Goal: Task Accomplishment & Management: Use online tool/utility

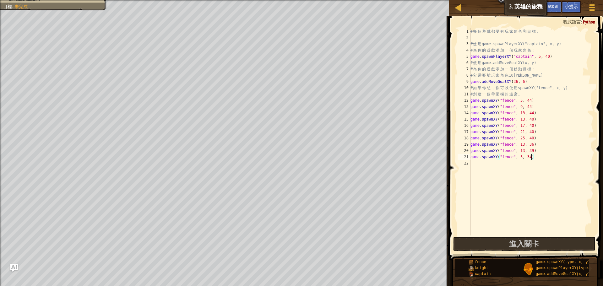
scroll to position [3, 5]
type textarea "game.spawnXY("fence", 5, 34)"
click at [533, 247] on span "進入關卡" at bounding box center [524, 244] width 30 height 10
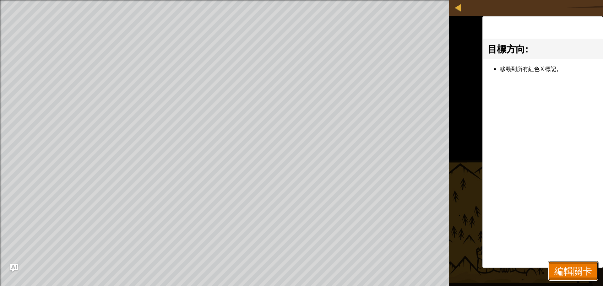
click at [565, 273] on span "編輯關卡" at bounding box center [573, 270] width 38 height 13
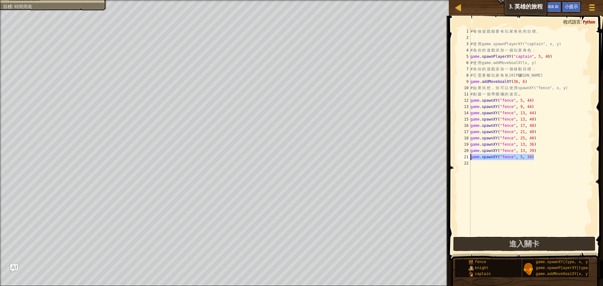
drag, startPoint x: 536, startPoint y: 157, endPoint x: 464, endPoint y: 157, distance: 71.9
click at [464, 157] on div "game.spawnXY("fence", 5, 34) 1 2 3 4 5 6 7 8 9 10 11 12 13 14 15 16 17 18 19 20…" at bounding box center [524, 131] width 137 height 207
click at [489, 164] on div "# 每 個 遊 戲 都 要 有 玩 家 角 色 和 目 標 。 # 使 用 game.spawnPlayerXY("captain", x, y) # 為 你…" at bounding box center [531, 138] width 124 height 220
paste textarea "game.spawnXY("fence", 5, 34)"
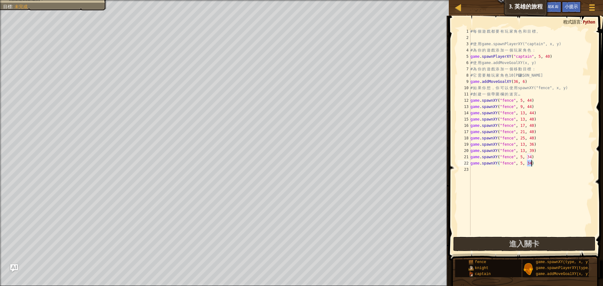
drag, startPoint x: 527, startPoint y: 163, endPoint x: 531, endPoint y: 163, distance: 3.8
click at [531, 163] on div "# 每 個 遊 戲 都 要 有 玩 家 角 色 和 目 標 。 # 使 用 game.spawnPlayerXY("captain", x, y) # 為 你…" at bounding box center [531, 138] width 124 height 220
type textarea "game.spawnXY("fence", 5, 37)"
click at [500, 171] on div "# 每 個 遊 戲 都 要 有 玩 家 角 色 和 目 標 。 # 使 用 game.spawnPlayerXY("captain", x, y) # 為 你…" at bounding box center [531, 138] width 124 height 220
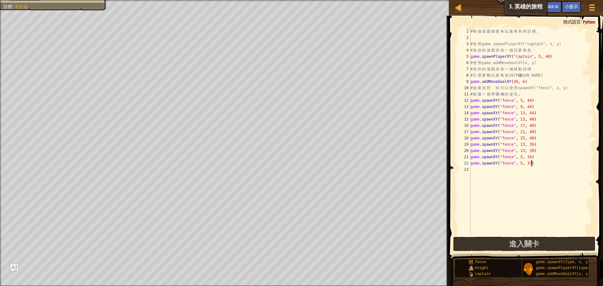
scroll to position [3, 0]
paste textarea "game.spawnXY("fence", 5, 34)"
click at [529, 170] on div "# 每 個 遊 戲 都 要 有 玩 家 角 色 和 目 標 。 # 使 用 game.spawnPlayerXY("captain", x, y) # 為 你…" at bounding box center [531, 138] width 124 height 220
click at [528, 170] on div "# 每 個 遊 戲 都 要 有 玩 家 角 色 和 目 標 。 # 使 用 game.spawnPlayerXY("captain", x, y) # 為 你…" at bounding box center [531, 138] width 124 height 220
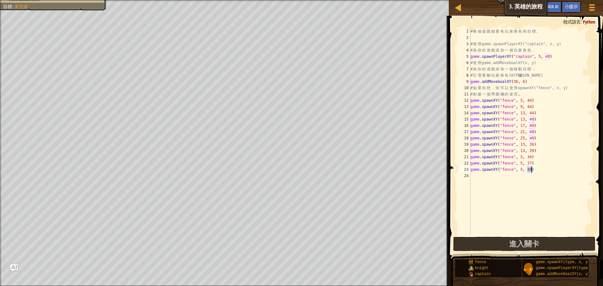
drag, startPoint x: 526, startPoint y: 169, endPoint x: 532, endPoint y: 169, distance: 6.0
click at [532, 169] on div "# 每 個 遊 戲 都 要 有 玩 家 角 色 和 目 標 。 # 使 用 game.spawnPlayerXY("captain", x, y) # 為 你…" at bounding box center [531, 138] width 124 height 220
drag, startPoint x: 537, startPoint y: 143, endPoint x: 470, endPoint y: 145, distance: 66.3
click at [470, 145] on div "# 每 個 遊 戲 都 要 有 玩 家 角 色 和 目 標 。 # 使 用 game.spawnPlayerXY("captain", x, y) # 為 你…" at bounding box center [531, 138] width 124 height 220
type textarea "game.spawnXY("fence", 13, 36)"
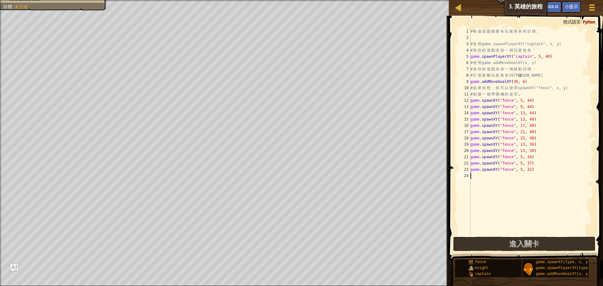
click at [492, 179] on div "# 每 個 遊 戲 都 要 有 玩 家 角 色 和 目 標 。 # 使 用 game.spawnPlayerXY("captain", x, y) # 為 你…" at bounding box center [531, 138] width 124 height 220
paste textarea "game.spawnXY("fence", 13, 36)"
click at [532, 175] on div "# 每 個 遊 戲 都 要 有 玩 家 角 色 和 目 標 。 # 使 用 game.spawnPlayerXY("captain", x, y) # 為 你…" at bounding box center [531, 138] width 124 height 220
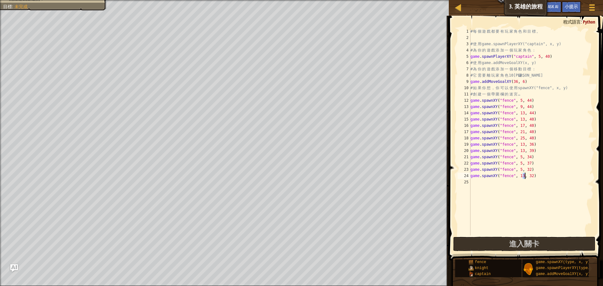
click at [525, 175] on div "# 每 個 遊 戲 都 要 有 玩 家 角 色 和 目 標 。 # 使 用 game.spawnPlayerXY("captain", x, y) # 為 你…" at bounding box center [531, 138] width 124 height 220
click at [521, 238] on button "進入關卡" at bounding box center [524, 244] width 142 height 14
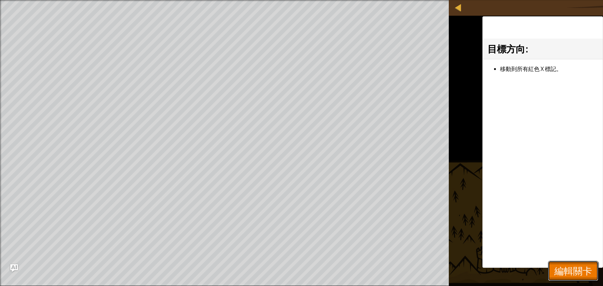
click at [587, 271] on span "編輯關卡" at bounding box center [573, 270] width 38 height 13
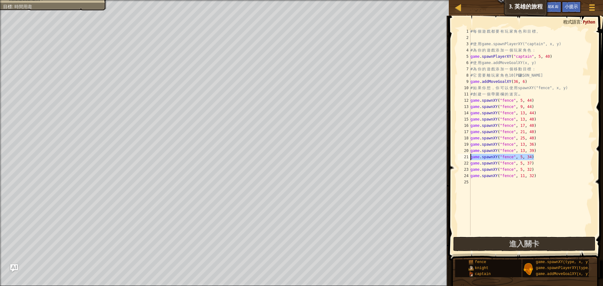
drag, startPoint x: 534, startPoint y: 156, endPoint x: 470, endPoint y: 158, distance: 63.5
click at [470, 158] on div "# 每 個 遊 戲 都 要 有 玩 家 角 色 和 目 標 。 # 使 用 game.spawnPlayerXY("captain", x, y) # 為 你…" at bounding box center [531, 138] width 124 height 220
click at [559, 164] on div "# 每 個 遊 戲 都 要 有 玩 家 角 色 和 目 標 。 # 使 用 game.spawnPlayerXY("captain", x, y) # 為 你…" at bounding box center [531, 138] width 124 height 220
drag, startPoint x: 534, startPoint y: 157, endPoint x: 470, endPoint y: 157, distance: 64.1
click at [470, 157] on div "# 每 個 遊 戲 都 要 有 玩 家 角 色 和 目 標 。 # 使 用 game.spawnPlayerXY("captain", x, y) # 為 你…" at bounding box center [531, 138] width 124 height 220
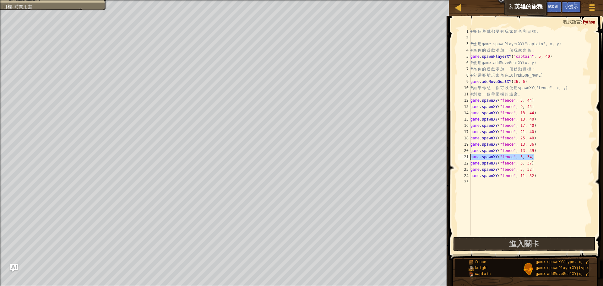
type textarea "game.spawnXY("fence", 5, 34)"
click at [508, 184] on div "# 每 個 遊 戲 都 要 有 玩 家 角 色 和 目 標 。 # 使 用 game.spawnPlayerXY("captain", x, y) # 為 你…" at bounding box center [531, 138] width 124 height 220
paste textarea "game.spawnXY("fence", 5, 34)"
click at [531, 180] on div "# 每 個 遊 戲 都 要 有 玩 家 角 色 和 目 標 。 # 使 用 game.spawnPlayerXY("captain", x, y) # 為 你…" at bounding box center [531, 138] width 124 height 220
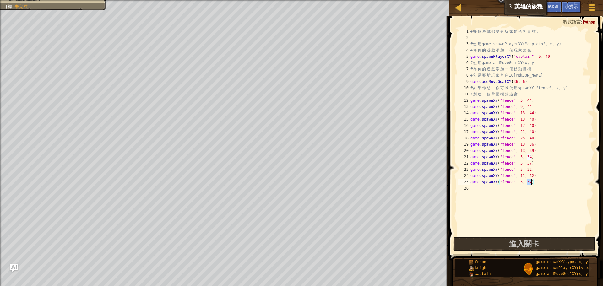
drag, startPoint x: 527, startPoint y: 179, endPoint x: 532, endPoint y: 179, distance: 4.4
click at [532, 179] on div "# 每 個 遊 戲 都 要 有 玩 家 角 色 和 目 標 。 # 使 用 game.spawnPlayerXY("captain", x, y) # 為 你…" at bounding box center [531, 138] width 124 height 220
drag, startPoint x: 536, startPoint y: 176, endPoint x: 471, endPoint y: 177, distance: 65.6
click at [471, 177] on div "# 每 個 遊 戲 都 要 有 玩 家 角 色 和 目 標 。 # 使 用 game.spawnPlayerXY("captain", x, y) # 為 你…" at bounding box center [531, 138] width 124 height 220
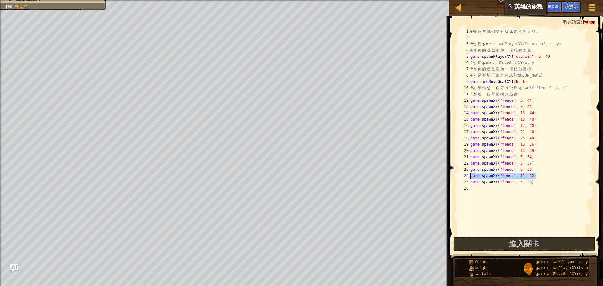
type textarea "game.spawnXY("fence", 11, 32)"
click at [492, 189] on div "# 每 個 遊 戲 都 要 有 玩 家 角 色 和 目 標 。 # 使 用 game.spawnPlayerXY("captain", x, y) # 為 你…" at bounding box center [531, 138] width 124 height 220
paste textarea "game.spawnXY("fence", 11, 32)"
drag, startPoint x: 530, startPoint y: 188, endPoint x: 533, endPoint y: 187, distance: 3.2
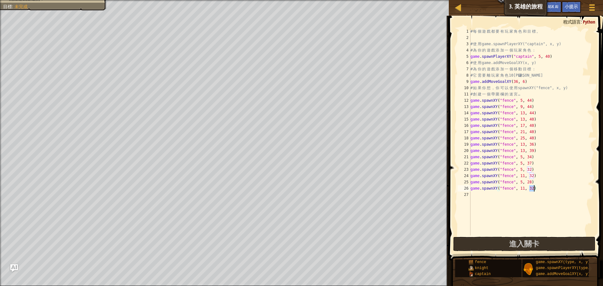
click at [533, 187] on div "# 每 個 遊 戲 都 要 有 玩 家 角 色 和 目 標 。 # 使 用 game.spawnPlayerXY("captain", x, y) # 為 你…" at bounding box center [531, 138] width 124 height 220
type textarea "game.spawnXY("fence", 11, 28)"
drag, startPoint x: 538, startPoint y: 191, endPoint x: 469, endPoint y: 187, distance: 69.2
click at [469, 187] on div "game.spawnXY("fence", 11, 28) 1 2 3 4 5 6 7 8 9 10 11 12 13 14 15 16 17 18 19 2…" at bounding box center [524, 131] width 137 height 207
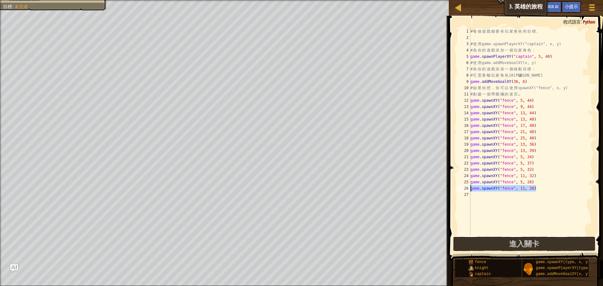
scroll to position [3, 0]
click at [538, 157] on div "# 每 個 遊 戲 都 要 有 玩 家 角 色 和 目 標 。 # 使 用 game.spawnPlayerXY("captain", x, y) # 為 你…" at bounding box center [531, 138] width 124 height 220
drag, startPoint x: 539, startPoint y: 181, endPoint x: 471, endPoint y: 184, distance: 67.9
click at [471, 184] on div "# 每 個 遊 戲 都 要 有 玩 家 角 色 和 目 標 。 # 使 用 game.spawnPlayerXY("captain", x, y) # 為 你…" at bounding box center [531, 138] width 124 height 220
type textarea "game.spawnXY("fence", 5, 28)"
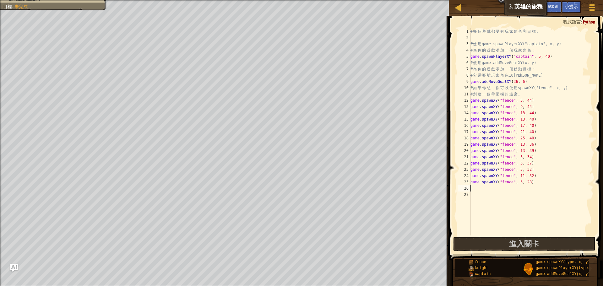
click at [477, 188] on div "# 每 個 遊 戲 都 要 有 玩 家 角 色 和 目 標 。 # 使 用 game.spawnPlayerXY("captain", x, y) # 為 你…" at bounding box center [531, 138] width 124 height 220
paste textarea "game.spawnXY("fence", 5, 28)"
click at [522, 188] on div "# 每 個 遊 戲 都 要 有 玩 家 角 色 和 目 標 。 # 使 用 game.spawnPlayerXY("captain", x, y) # 為 你…" at bounding box center [531, 138] width 124 height 220
click at [501, 243] on button "進入關卡" at bounding box center [524, 244] width 142 height 14
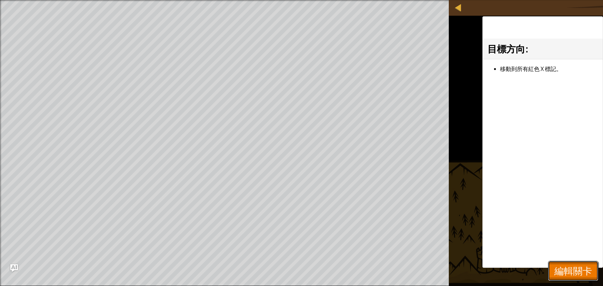
click at [550, 272] on button "編輯關卡" at bounding box center [573, 271] width 50 height 20
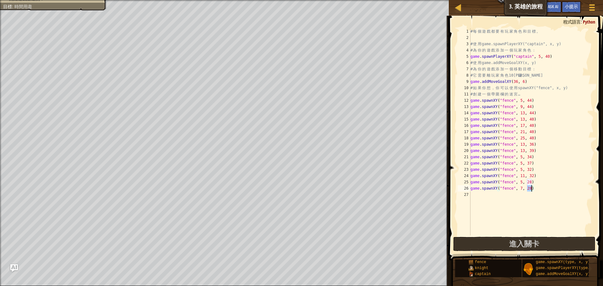
drag, startPoint x: 528, startPoint y: 187, endPoint x: 531, endPoint y: 188, distance: 3.6
click at [531, 188] on div "# 每 個 遊 戲 都 要 有 玩 家 角 色 和 目 標 。 # 使 用 game.spawnPlayerXY("captain", x, y) # 為 你…" at bounding box center [531, 138] width 124 height 220
drag, startPoint x: 528, startPoint y: 188, endPoint x: 532, endPoint y: 188, distance: 4.4
click at [532, 188] on div "# 每 個 遊 戲 都 要 有 玩 家 角 色 和 目 標 。 # 使 用 game.spawnPlayerXY("captain", x, y) # 為 你…" at bounding box center [531, 138] width 124 height 220
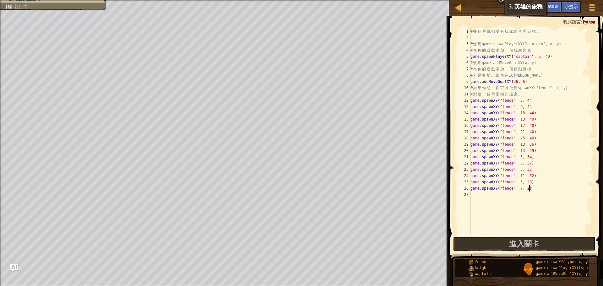
type textarea "game.spawnXY("fence", 7, 26)"
